Goal: Navigation & Orientation: Find specific page/section

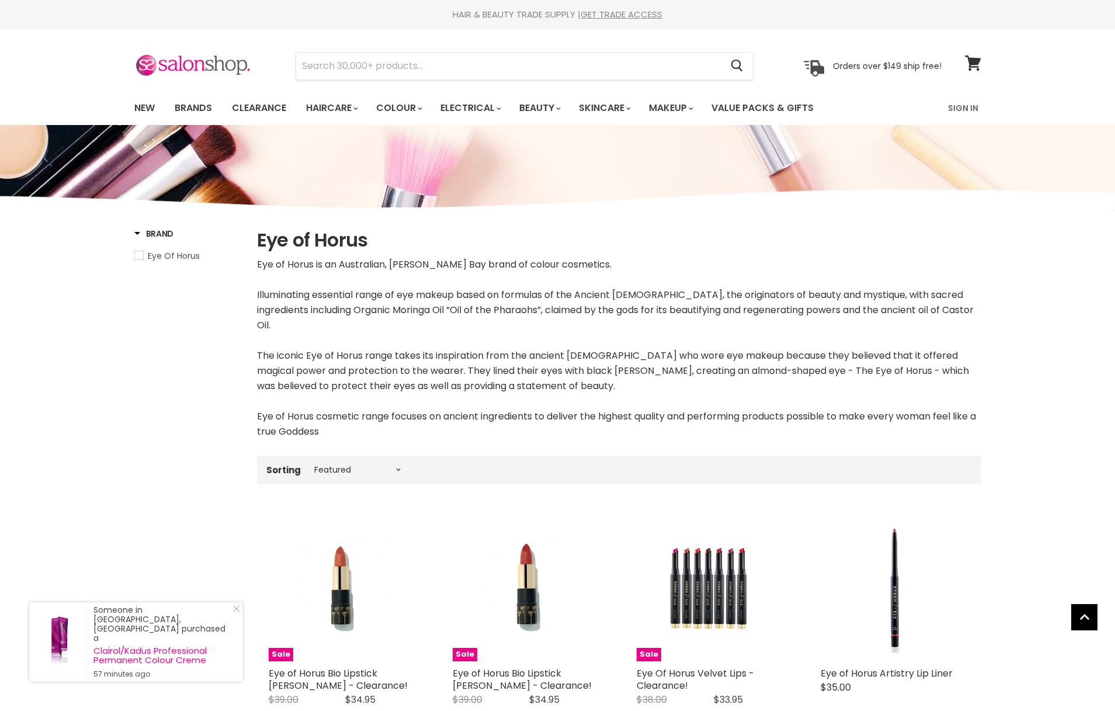
select select "manual"
click at [183, 102] on link "Brands" at bounding box center [193, 108] width 55 height 25
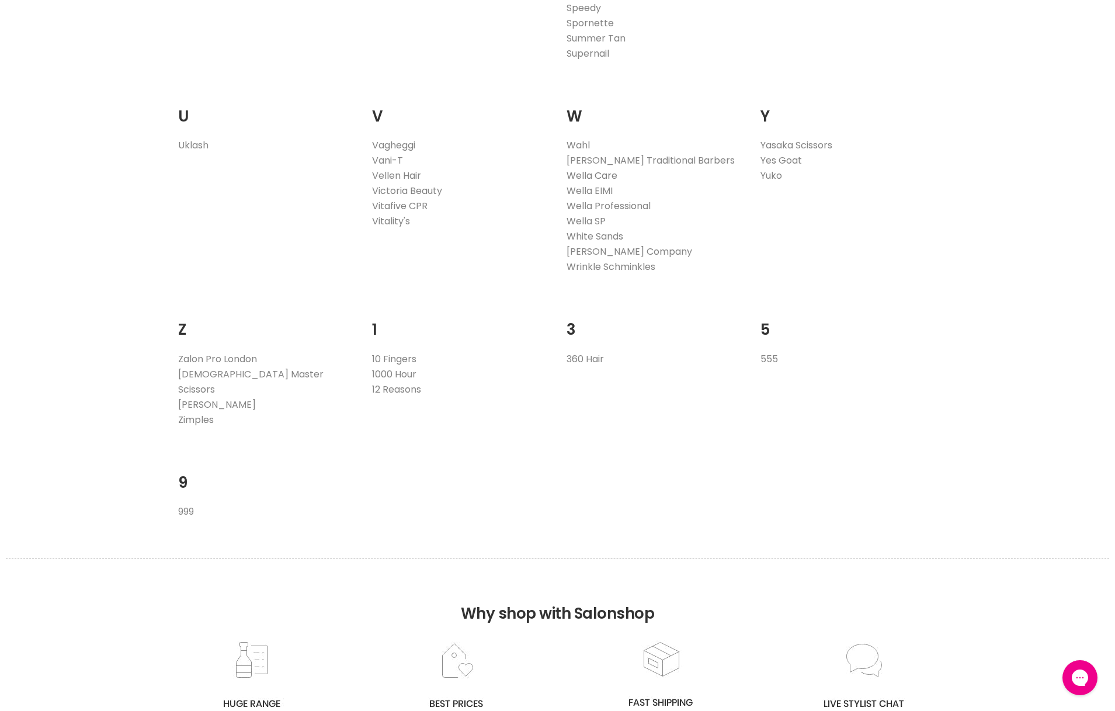
click at [610, 177] on link "Wella Care" at bounding box center [592, 175] width 51 height 13
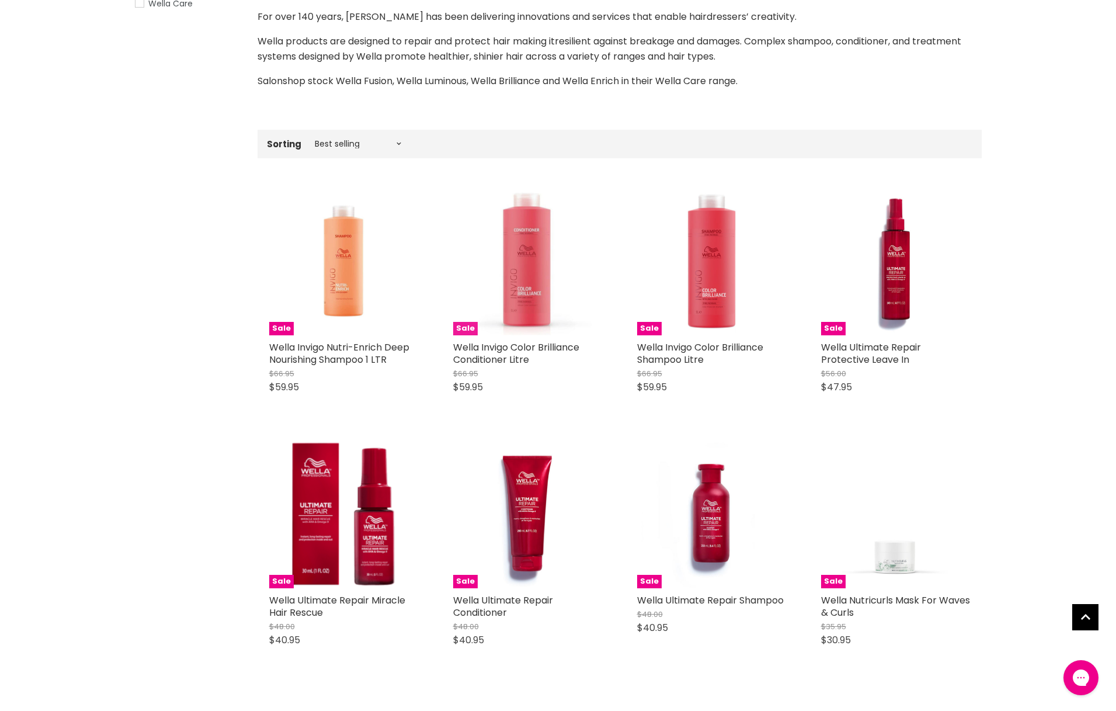
scroll to position [150, 0]
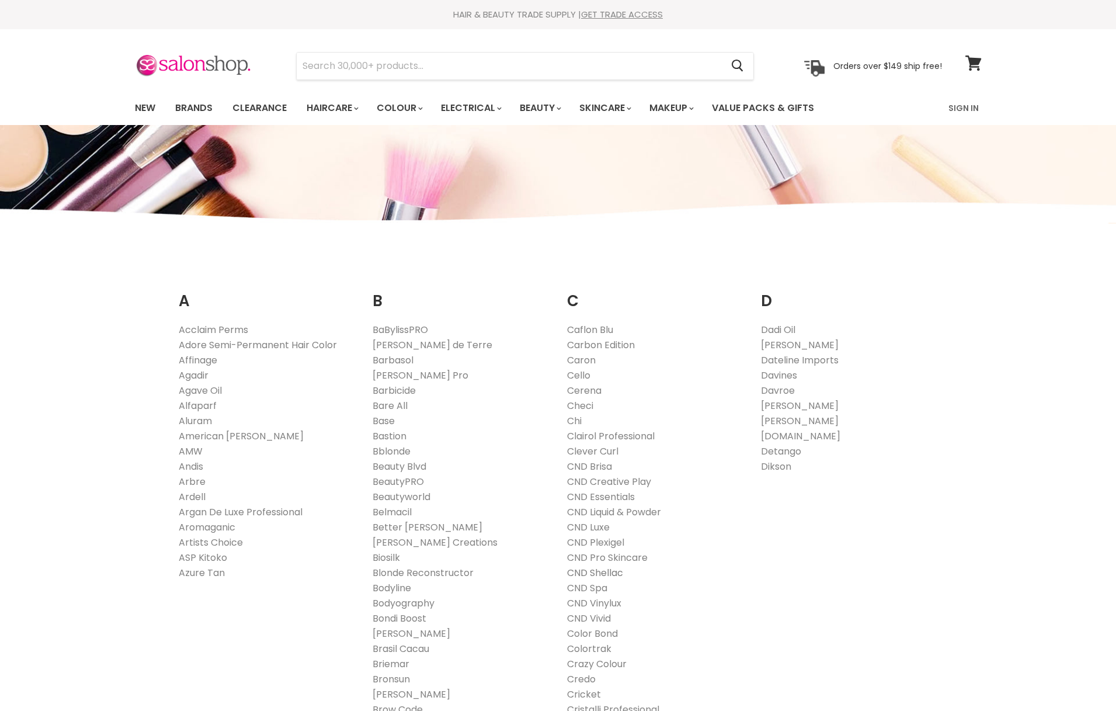
click at [598, 572] on link "CND Shellac" at bounding box center [595, 572] width 56 height 13
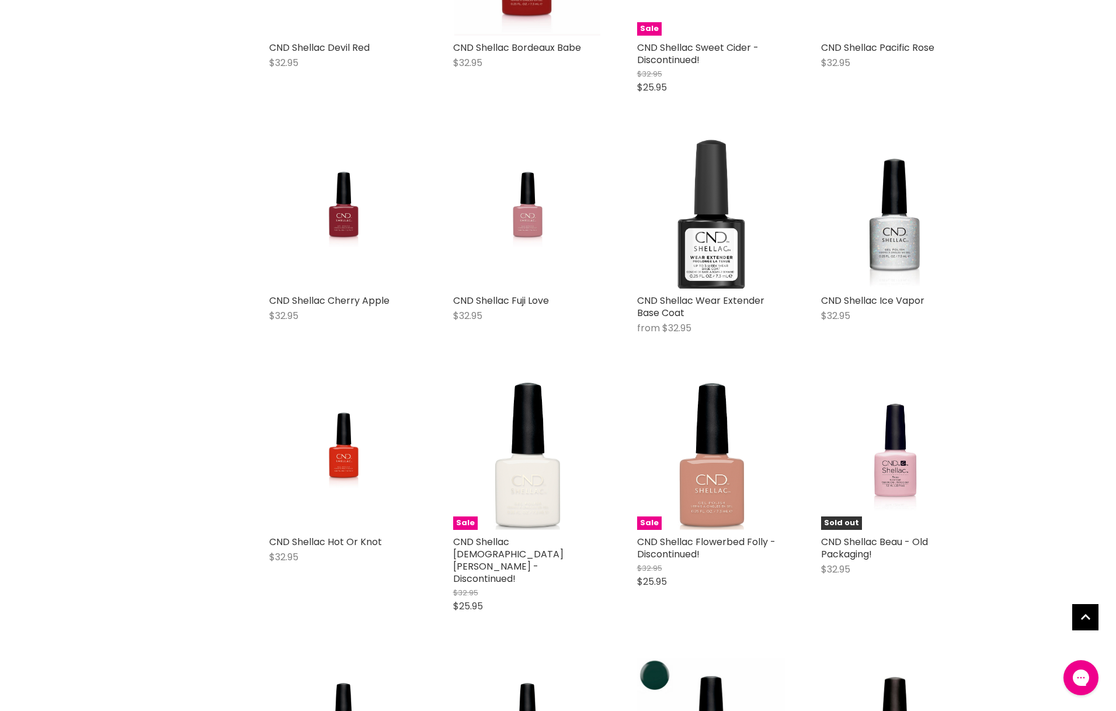
scroll to position [8211, 0]
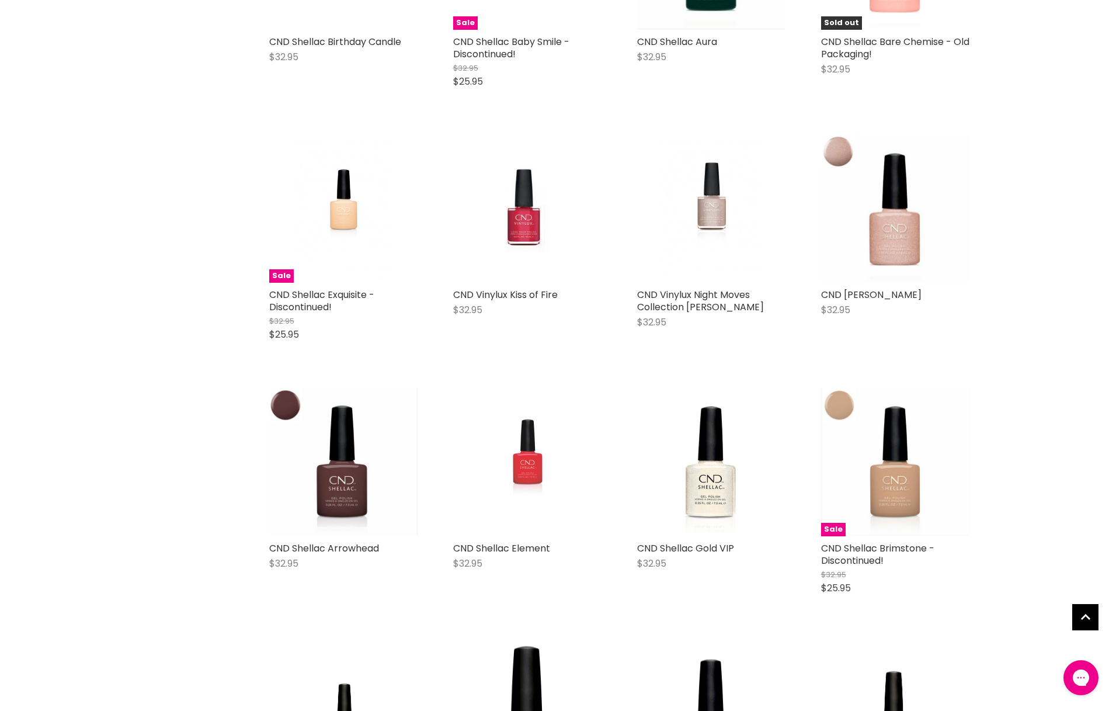
scroll to position [8672, 0]
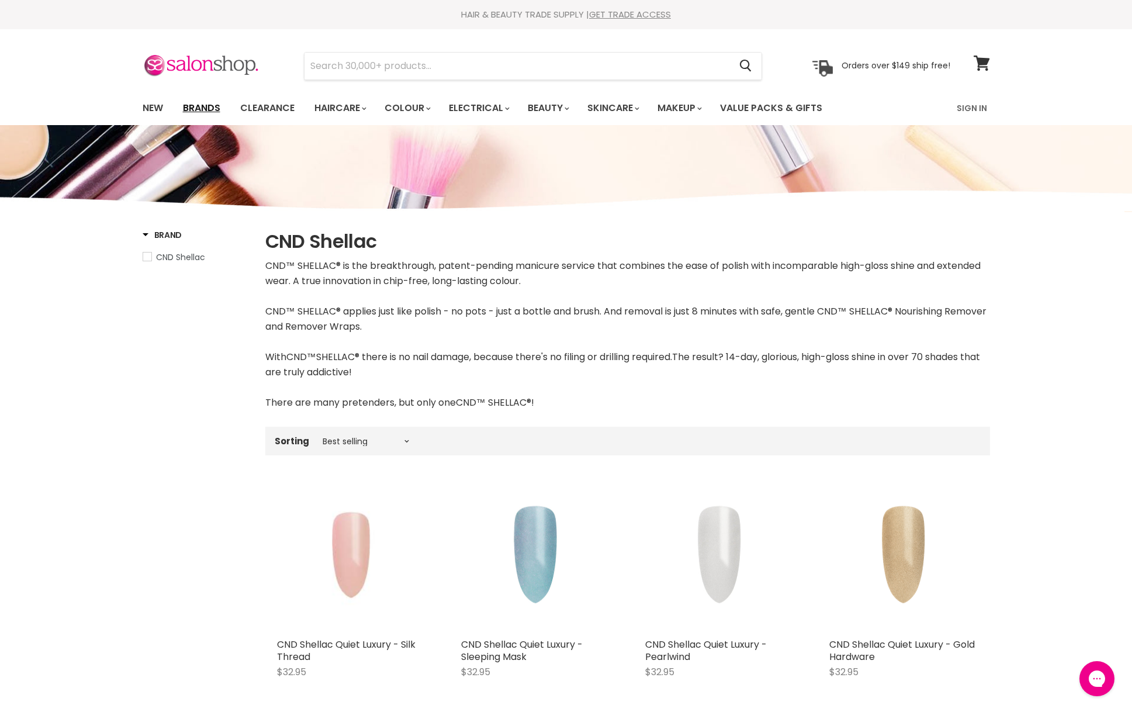
click at [200, 107] on link "Brands" at bounding box center [201, 108] width 55 height 25
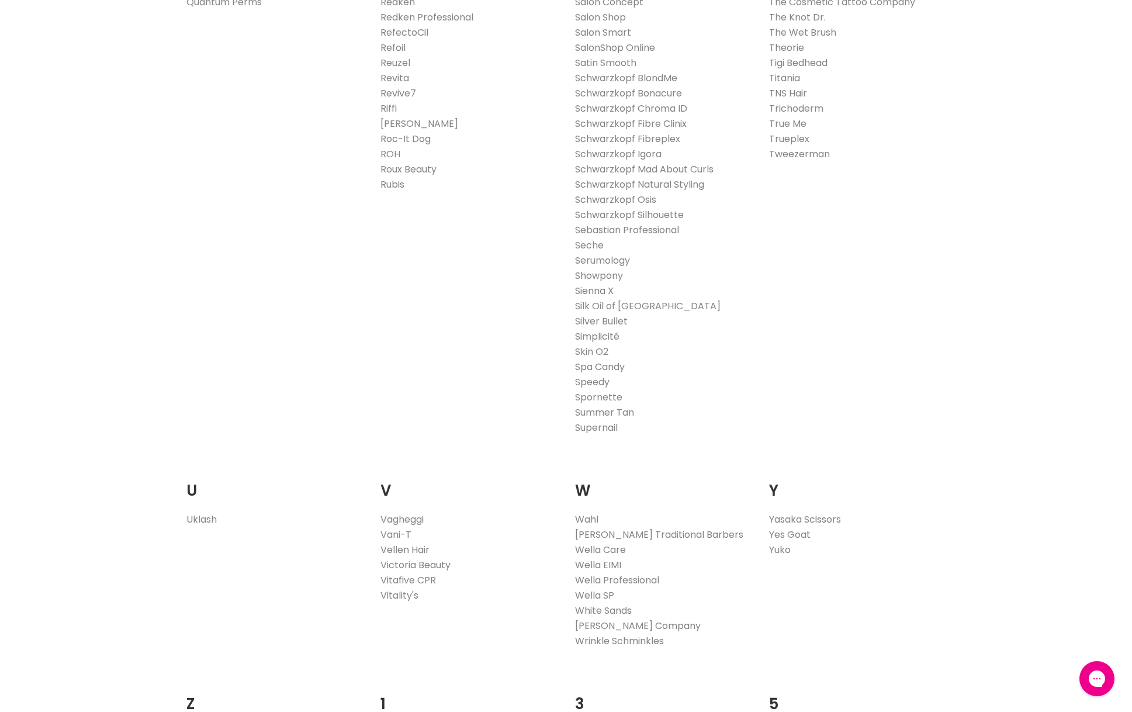
scroll to position [2180, 0]
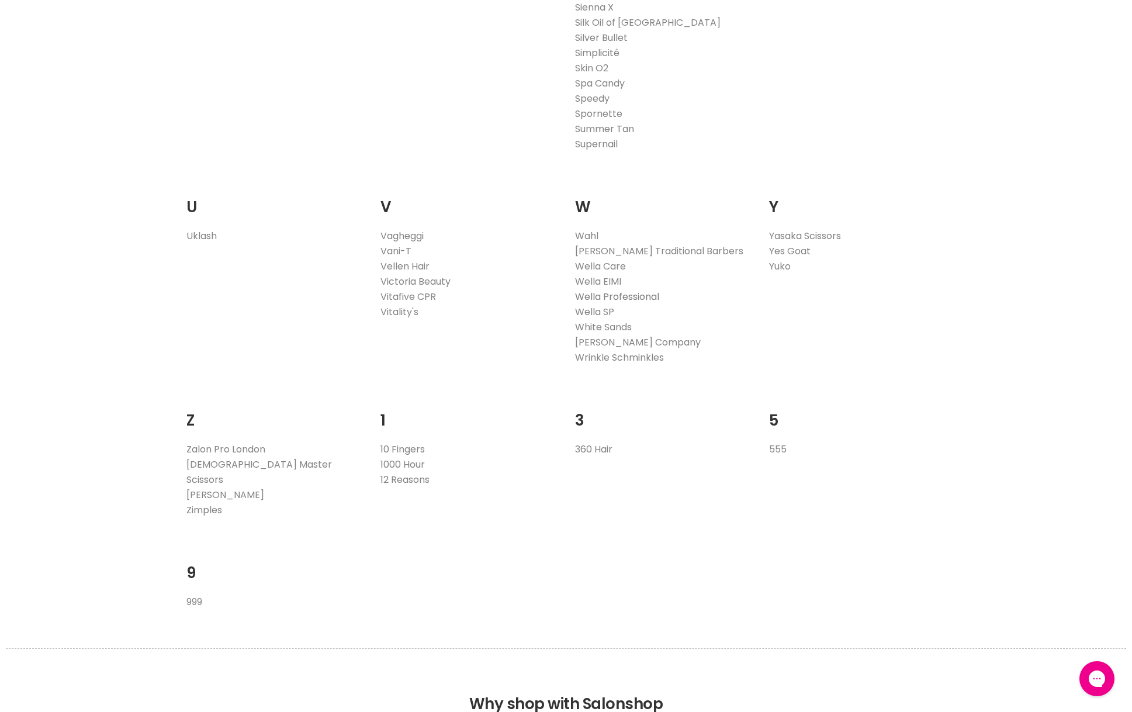
click at [626, 293] on link "Wella Professional" at bounding box center [617, 296] width 84 height 13
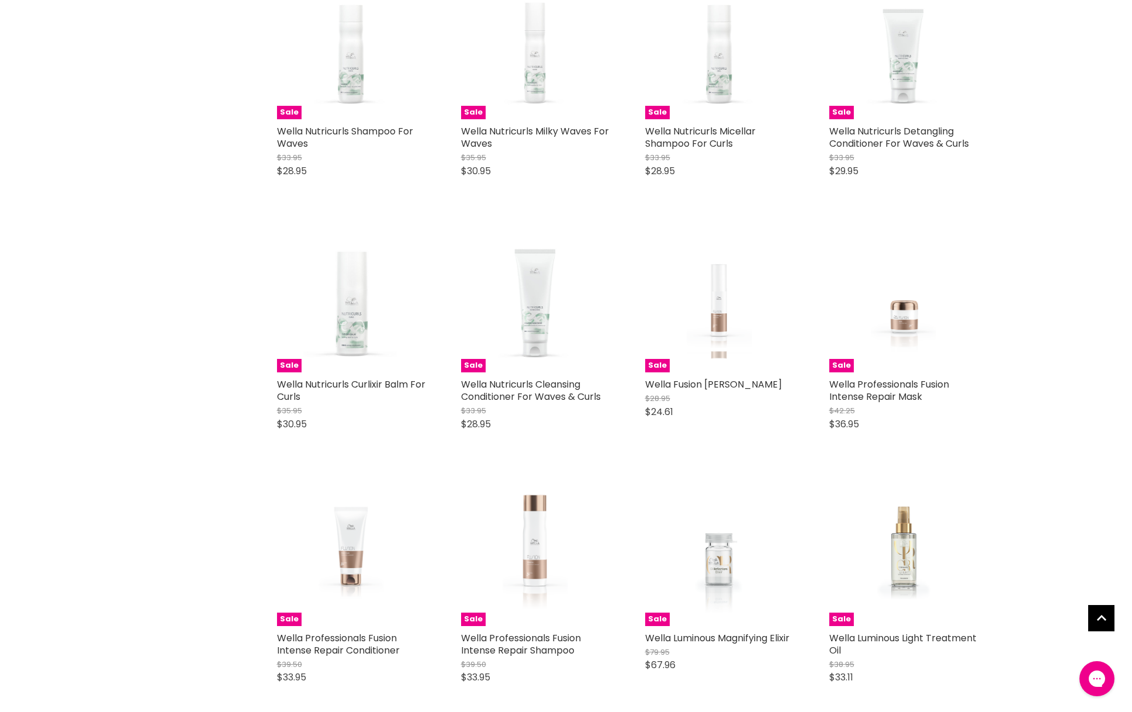
scroll to position [1260, 0]
